Goal: Leave review/rating

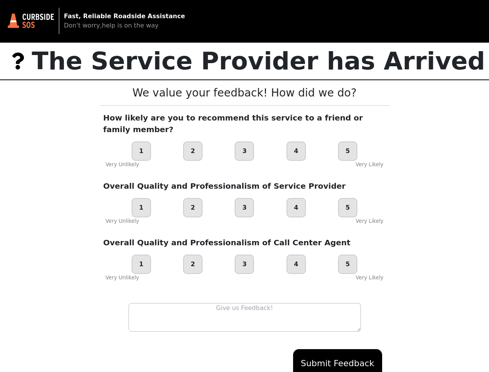
click at [244, 186] on div "Overall Quality and Professionalism of Service Provider 1 2 3 4 5 Very Unlikely…" at bounding box center [245, 202] width 291 height 45
click at [141, 141] on div "1" at bounding box center [141, 150] width 19 height 19
click at [193, 141] on div "2" at bounding box center [192, 150] width 19 height 19
click at [244, 141] on div "3" at bounding box center [244, 150] width 19 height 19
click at [296, 141] on div "4" at bounding box center [296, 150] width 19 height 19
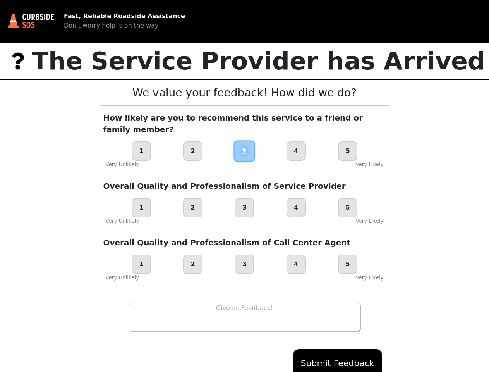
click at [348, 141] on div "5" at bounding box center [347, 150] width 19 height 19
click at [141, 198] on div "1" at bounding box center [141, 207] width 19 height 19
click at [193, 198] on div "2" at bounding box center [192, 207] width 19 height 19
click at [244, 198] on div "3" at bounding box center [244, 207] width 19 height 19
click at [296, 198] on div "4" at bounding box center [296, 207] width 19 height 19
